Goal: Task Accomplishment & Management: Manage account settings

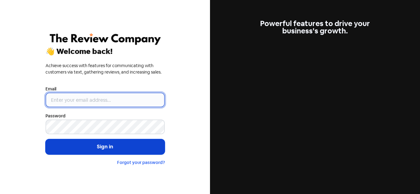
type input "[PERSON_NAME][EMAIL_ADDRESS][DOMAIN_NAME]"
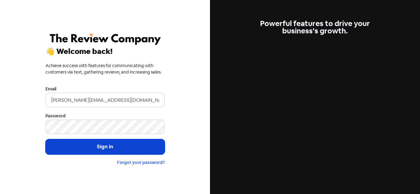
click at [101, 145] on button "Sign in" at bounding box center [104, 146] width 119 height 15
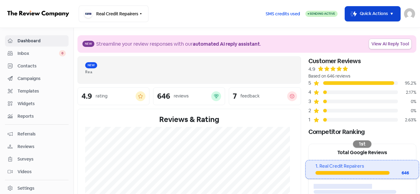
click at [389, 11] on icon "button" at bounding box center [391, 13] width 7 height 7
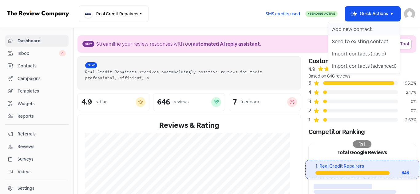
click at [372, 28] on button "Add new contact" at bounding box center [364, 29] width 72 height 12
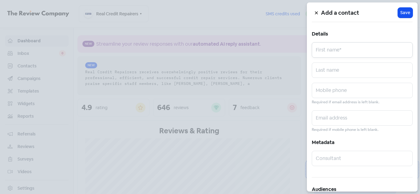
click at [345, 50] on input "text" at bounding box center [362, 49] width 101 height 15
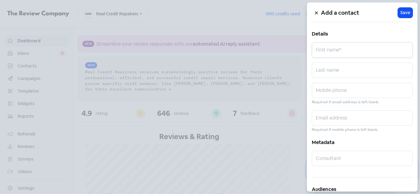
paste input "[PERSON_NAME]"
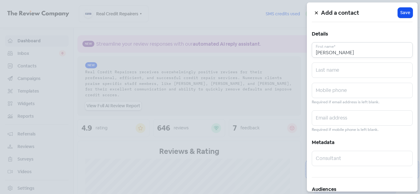
drag, startPoint x: 328, startPoint y: 53, endPoint x: 367, endPoint y: 53, distance: 38.1
click at [367, 53] on input "[PERSON_NAME]" at bounding box center [362, 49] width 101 height 15
type input "[PERSON_NAME]"
click at [329, 71] on input "text" at bounding box center [362, 70] width 101 height 15
paste input "Tzambazis"
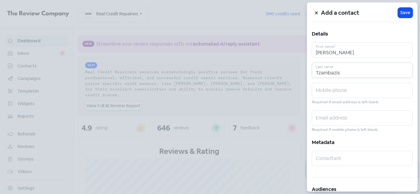
type input "Tzambazis"
click at [352, 53] on input "[PERSON_NAME]" at bounding box center [362, 49] width 101 height 15
type input "[PERSON_NAME]"
click at [323, 87] on input "text" at bounding box center [362, 90] width 101 height 15
paste input "0422789022"
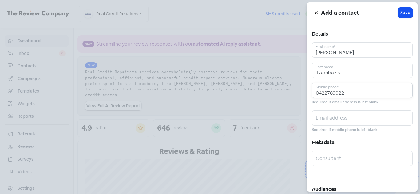
type input "0422789022"
click at [326, 119] on input "text" at bounding box center [362, 118] width 101 height 15
paste input "[PERSON_NAME][EMAIL_ADDRESS][DOMAIN_NAME]"
type input "[PERSON_NAME][EMAIL_ADDRESS][DOMAIN_NAME]"
click at [401, 14] on span "Save" at bounding box center [405, 13] width 10 height 6
